Goal: Task Accomplishment & Management: Use online tool/utility

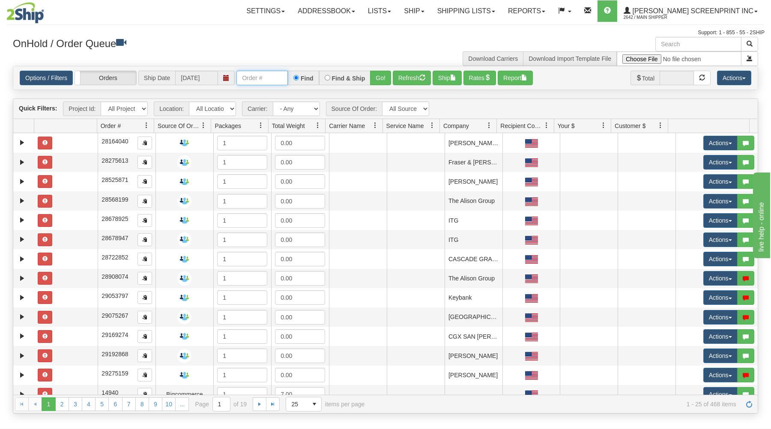
drag, startPoint x: 270, startPoint y: 82, endPoint x: 252, endPoint y: 48, distance: 38.7
click at [270, 82] on input "text" at bounding box center [261, 78] width 51 height 15
type input "16913"
click at [381, 75] on button "Go!" at bounding box center [380, 78] width 21 height 15
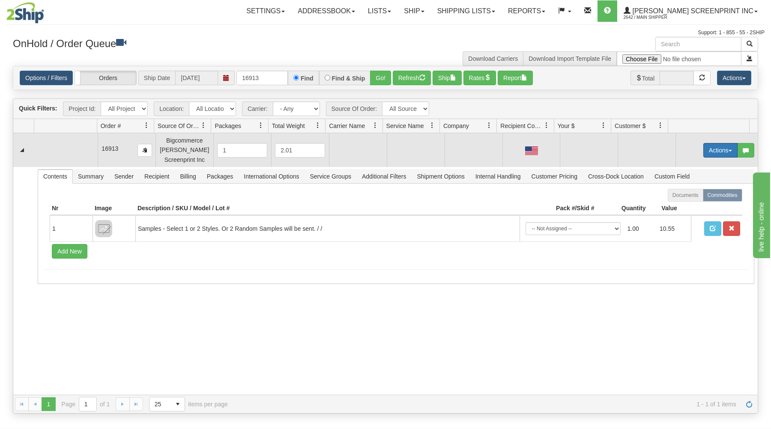
click at [717, 150] on button "Actions" at bounding box center [720, 150] width 34 height 15
click at [705, 167] on link "Open" at bounding box center [702, 166] width 69 height 11
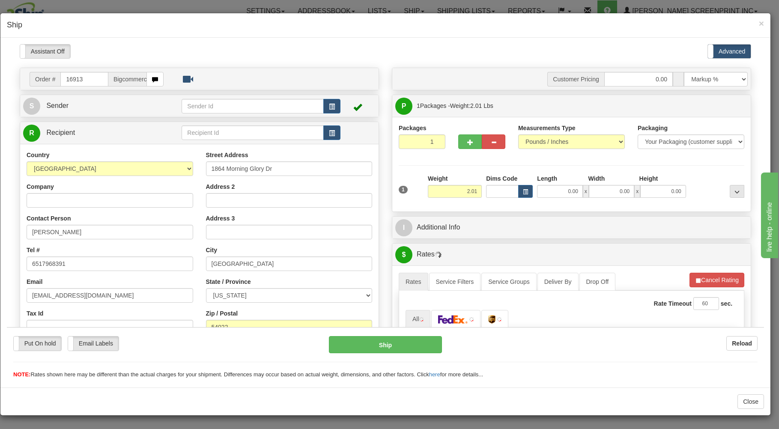
type input "1.95"
click at [554, 192] on input "0.00" at bounding box center [559, 191] width 45 height 13
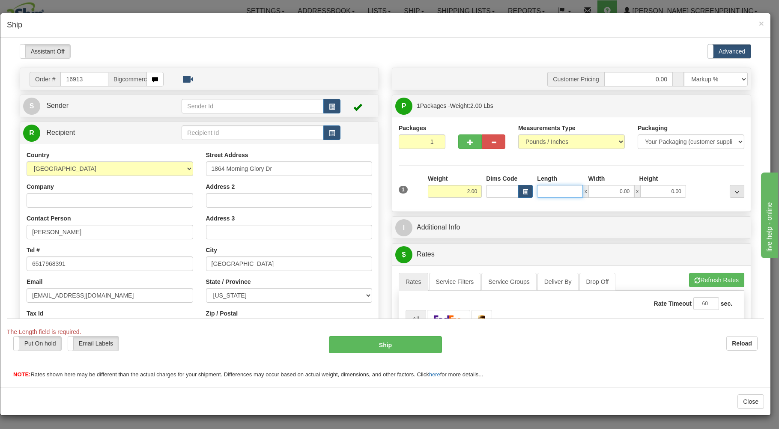
type input "2.95"
type input "3"
type input "2.90"
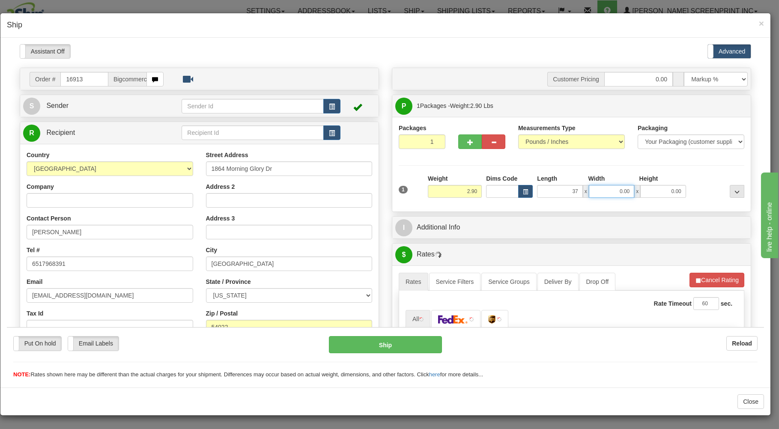
type input "37.00"
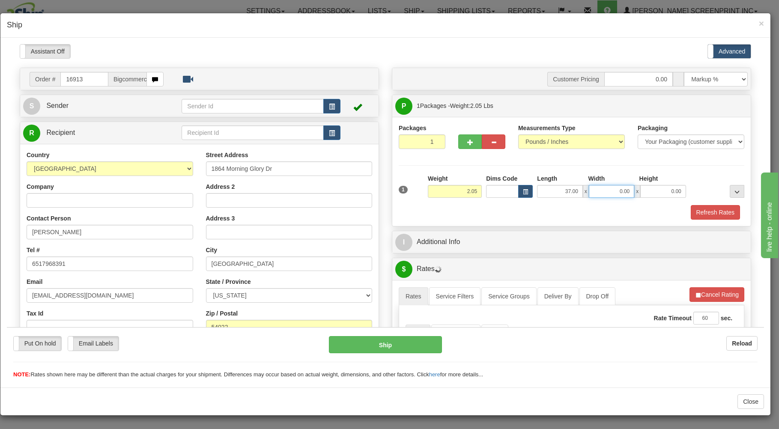
type input "2.15"
type input "19"
type input "1.95"
type input "19.00"
type input "1.00"
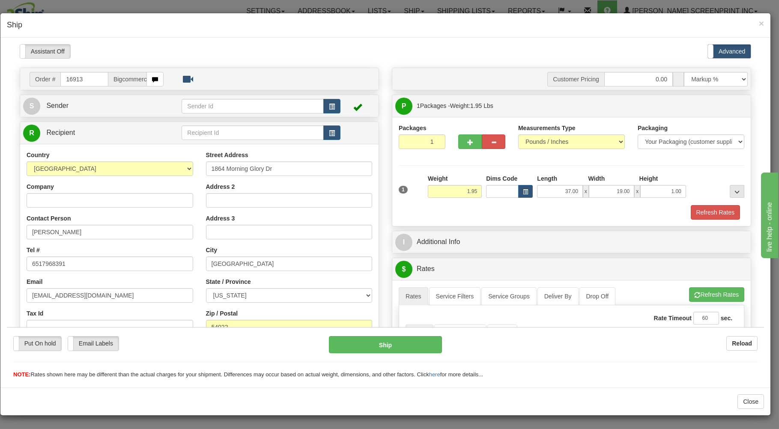
click at [519, 214] on div "Refresh Rates" at bounding box center [571, 212] width 350 height 15
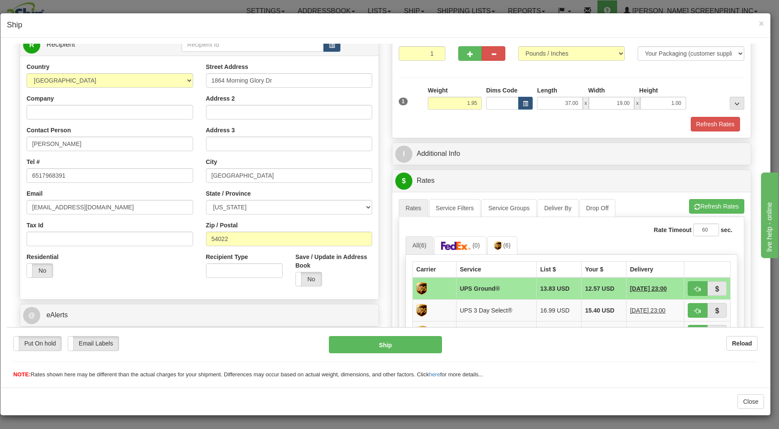
scroll to position [137, 0]
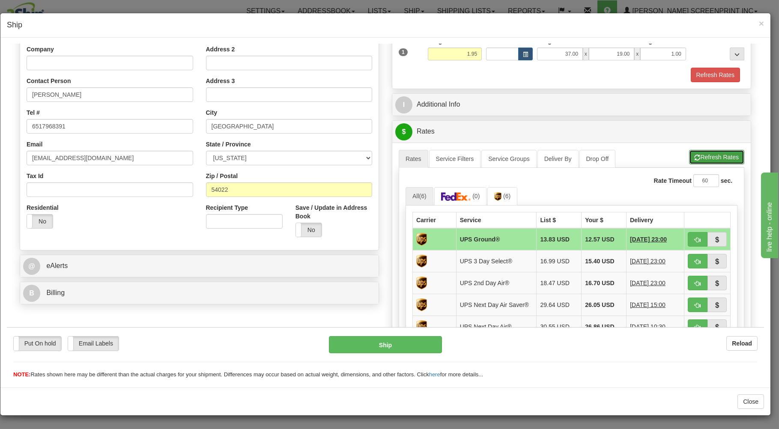
click at [705, 155] on button "Refresh Rates" at bounding box center [716, 156] width 55 height 15
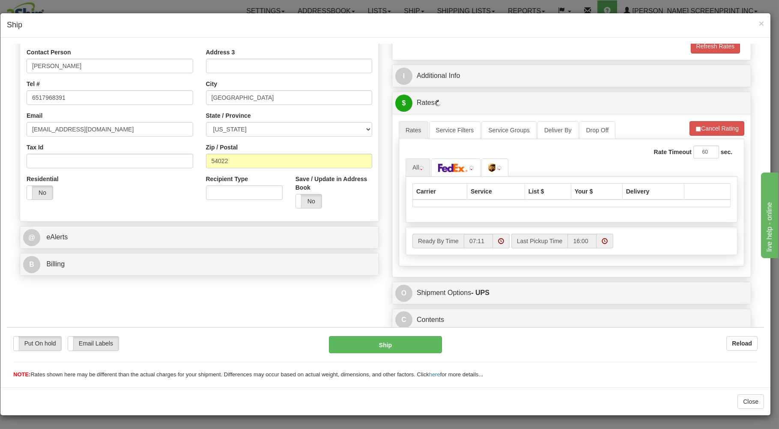
scroll to position [169, 0]
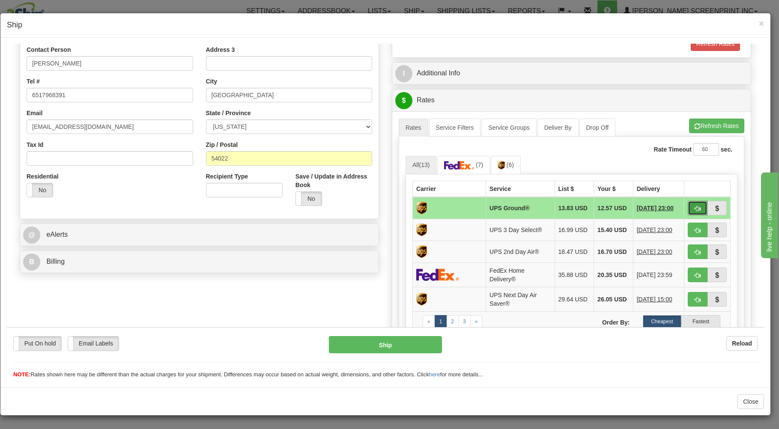
click at [688, 206] on button "button" at bounding box center [698, 207] width 20 height 15
type input "03"
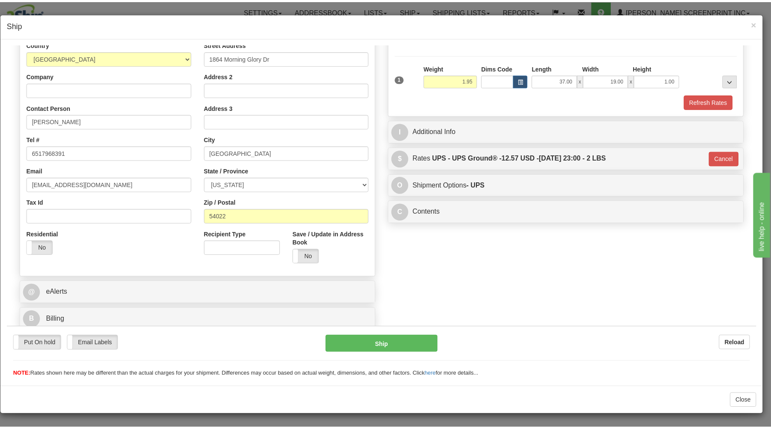
scroll to position [113, 0]
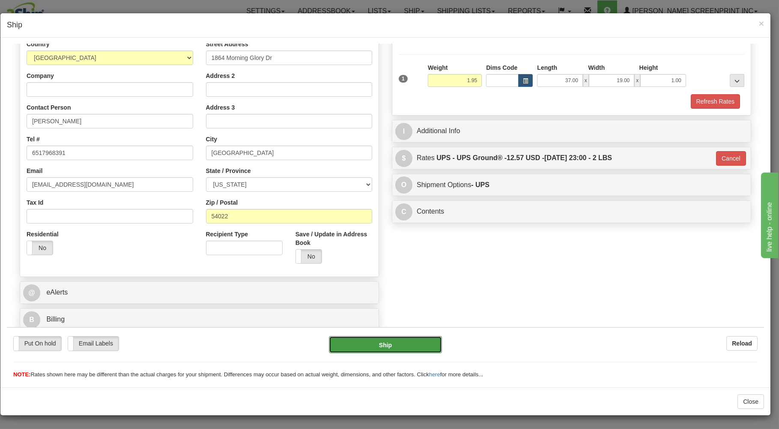
click at [414, 340] on button "Ship" at bounding box center [385, 344] width 113 height 17
